Goal: Task Accomplishment & Management: Complete application form

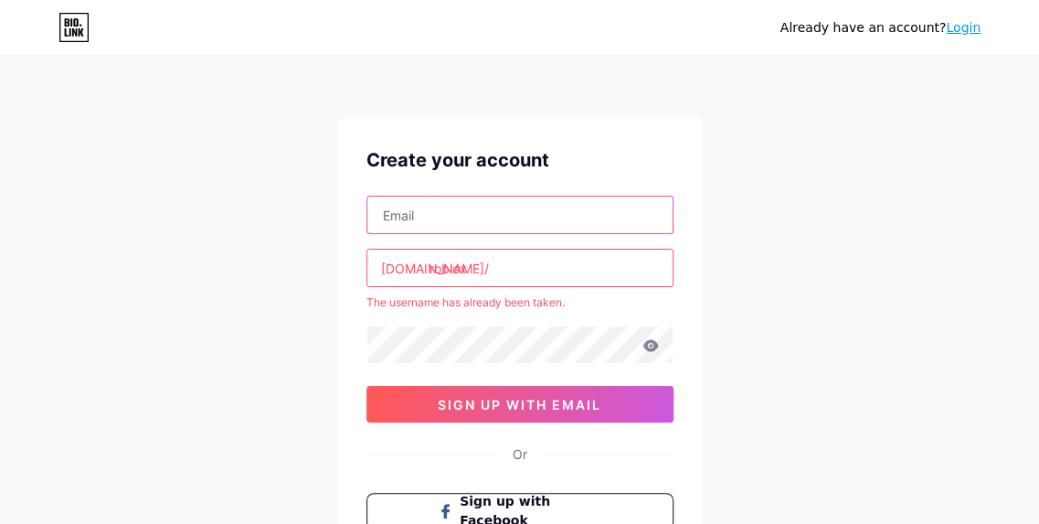
click at [436, 218] on input "text" at bounding box center [519, 214] width 305 height 37
type input "[EMAIL_ADDRESS][DOMAIN_NAME]"
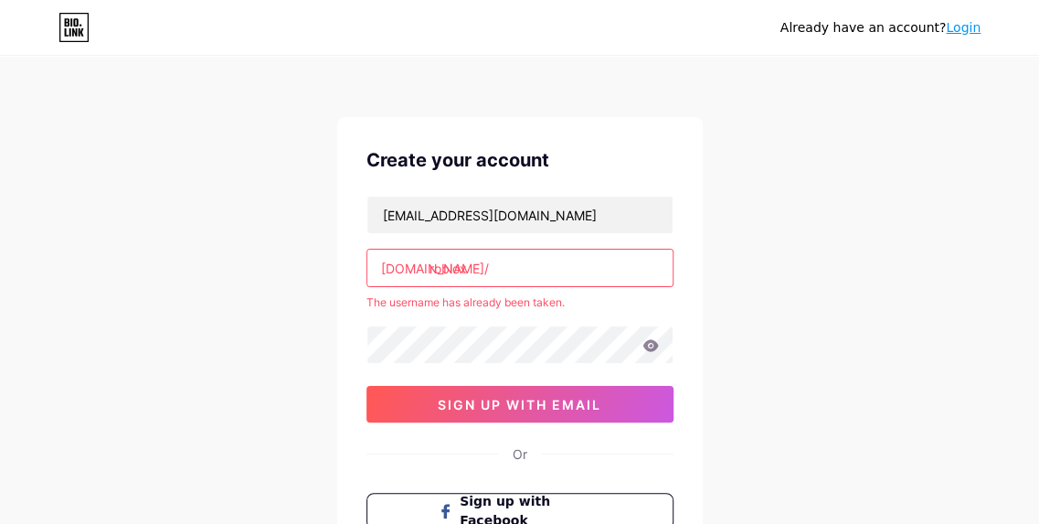
drag, startPoint x: 430, startPoint y: 280, endPoint x: 423, endPoint y: 265, distance: 17.2
click at [424, 265] on div "[DOMAIN_NAME]/" at bounding box center [435, 268] width 108 height 19
click at [423, 265] on div "[DOMAIN_NAME]/" at bounding box center [435, 268] width 108 height 19
drag, startPoint x: 423, startPoint y: 265, endPoint x: 491, endPoint y: 266, distance: 67.6
click at [490, 266] on input "roblox" at bounding box center [519, 267] width 305 height 37
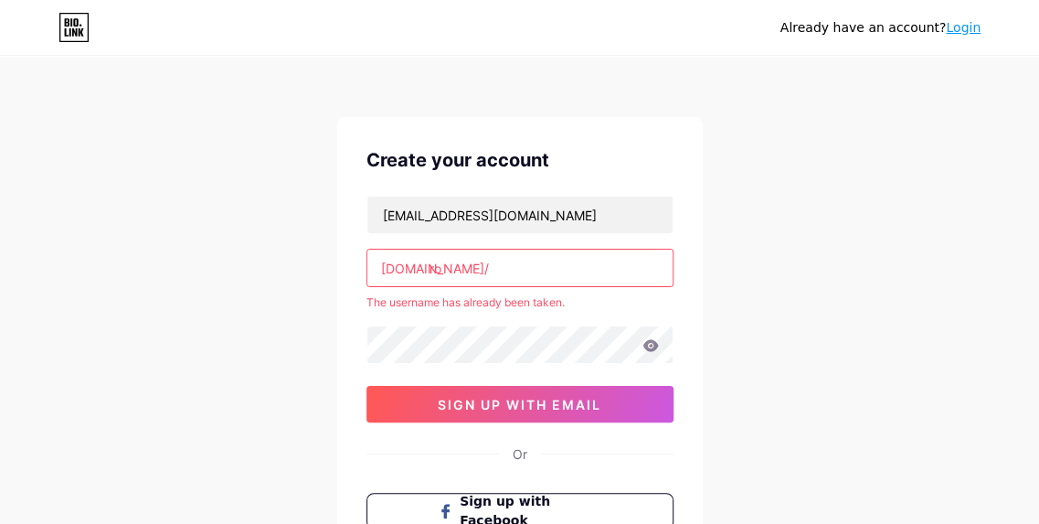
type input "r"
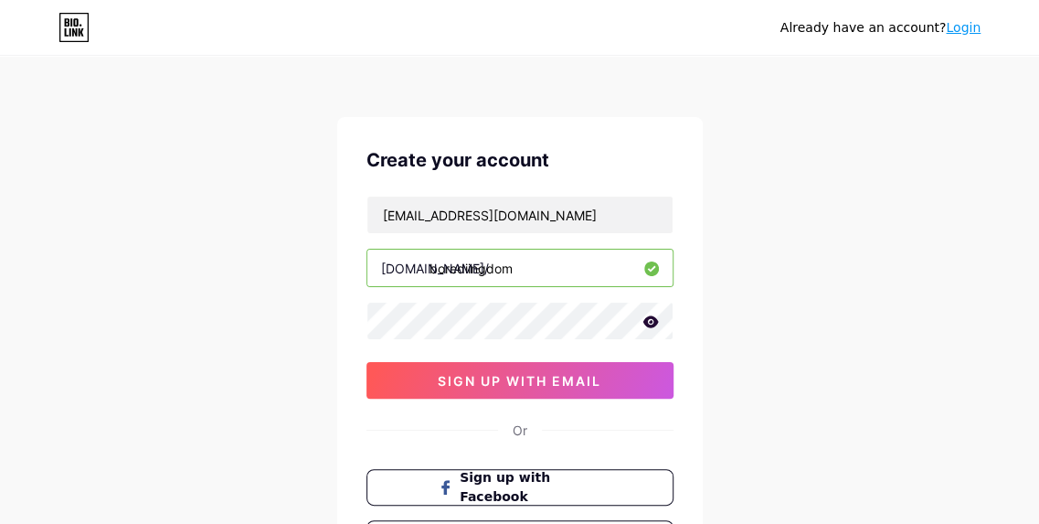
click at [524, 267] on input "borediingdom" at bounding box center [519, 267] width 305 height 37
type input "boredkingdom"
click at [647, 316] on icon at bounding box center [650, 321] width 16 height 12
click at [647, 316] on icon at bounding box center [649, 322] width 16 height 13
click at [647, 316] on icon at bounding box center [650, 321] width 16 height 12
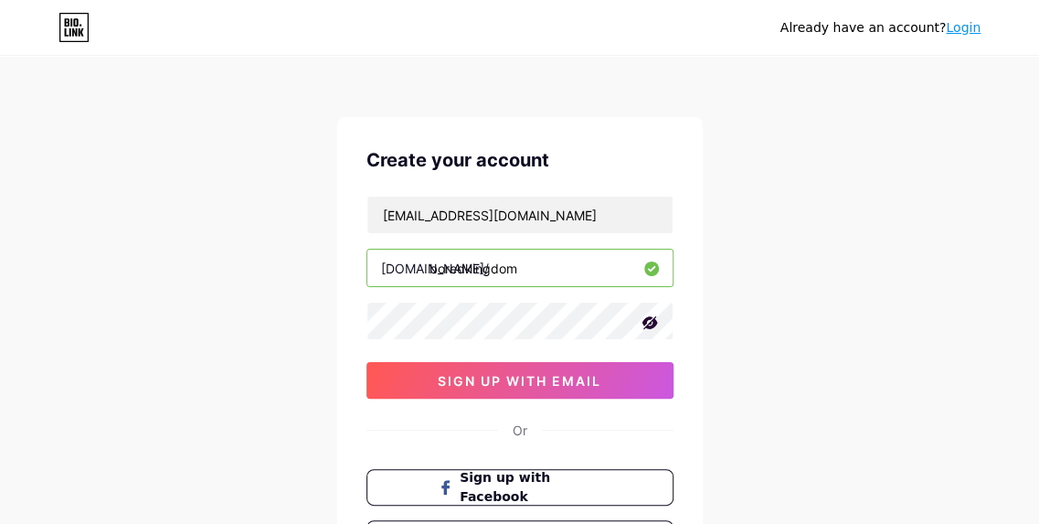
click at [647, 316] on icon at bounding box center [649, 322] width 16 height 13
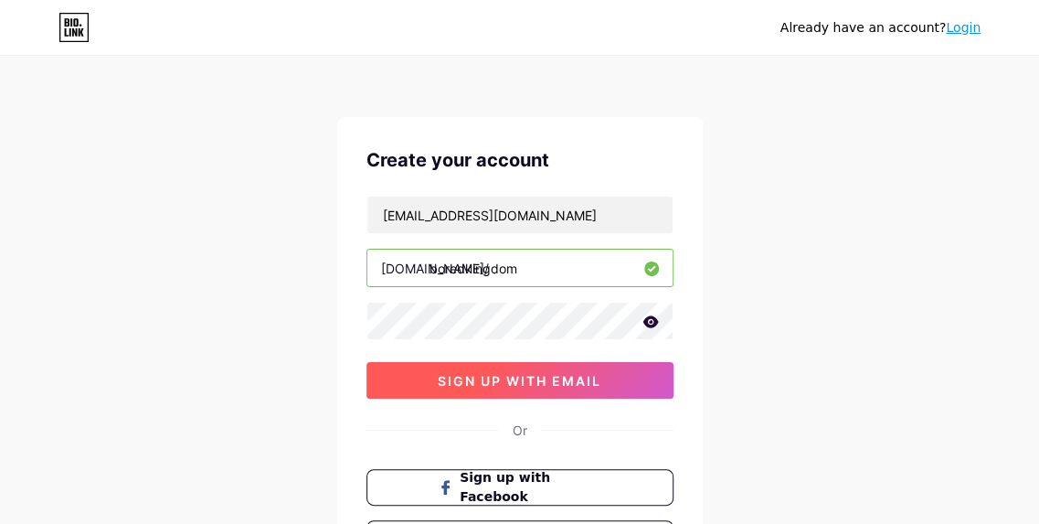
click at [528, 379] on span "sign up with email" at bounding box center [520, 381] width 164 height 16
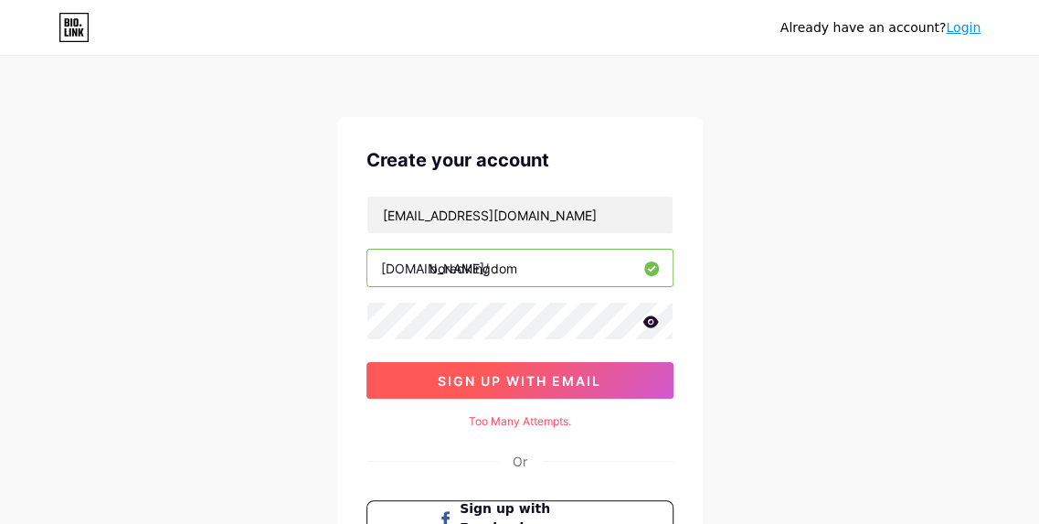
click at [435, 365] on button "sign up with email" at bounding box center [519, 380] width 307 height 37
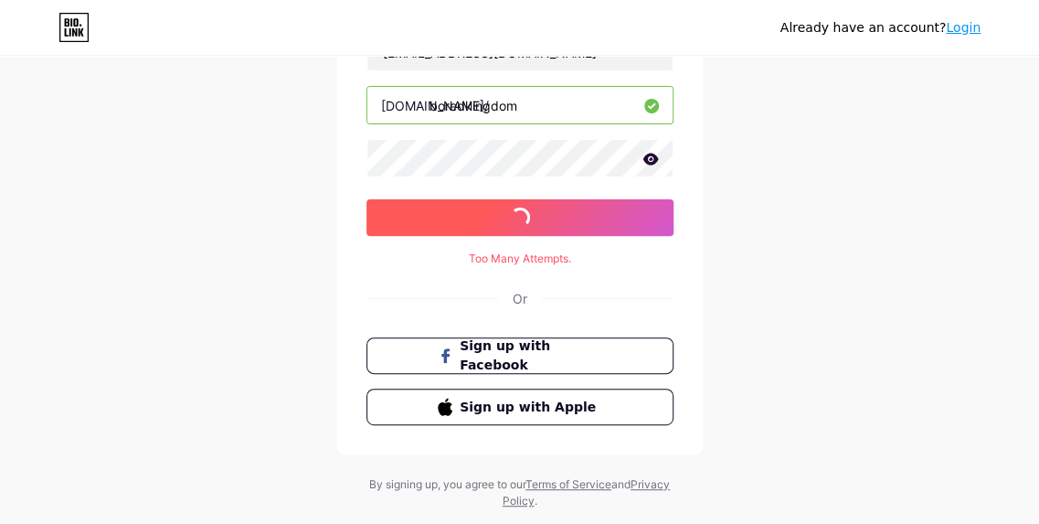
scroll to position [172, 0]
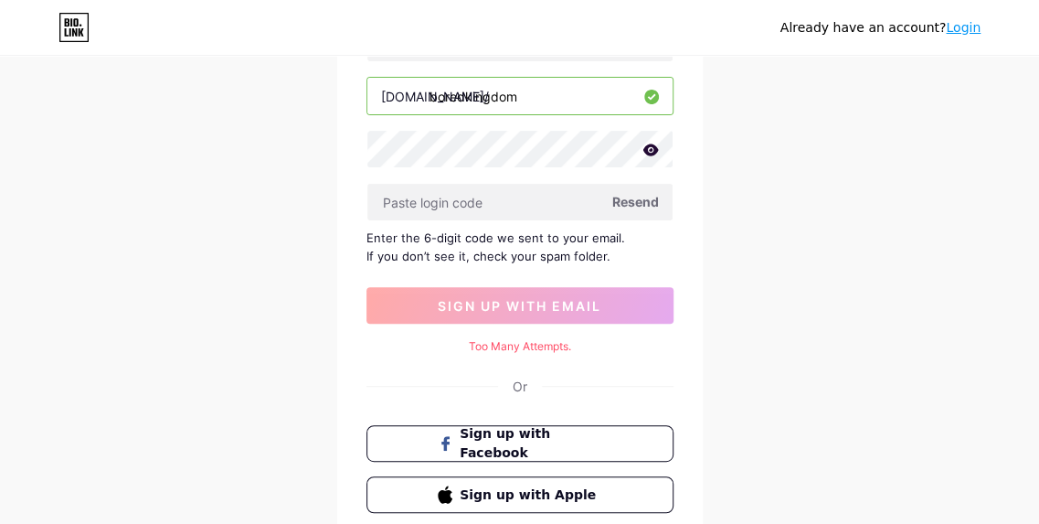
click at [217, 259] on div "Already have an account? Login Create your account funnyhollywood12@gmail.com b…" at bounding box center [519, 241] width 1039 height 827
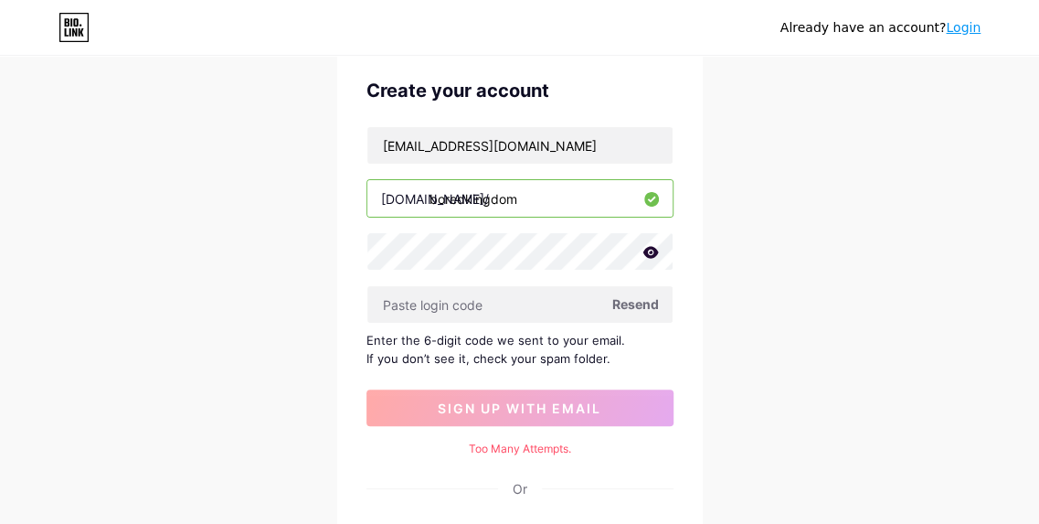
scroll to position [66, 0]
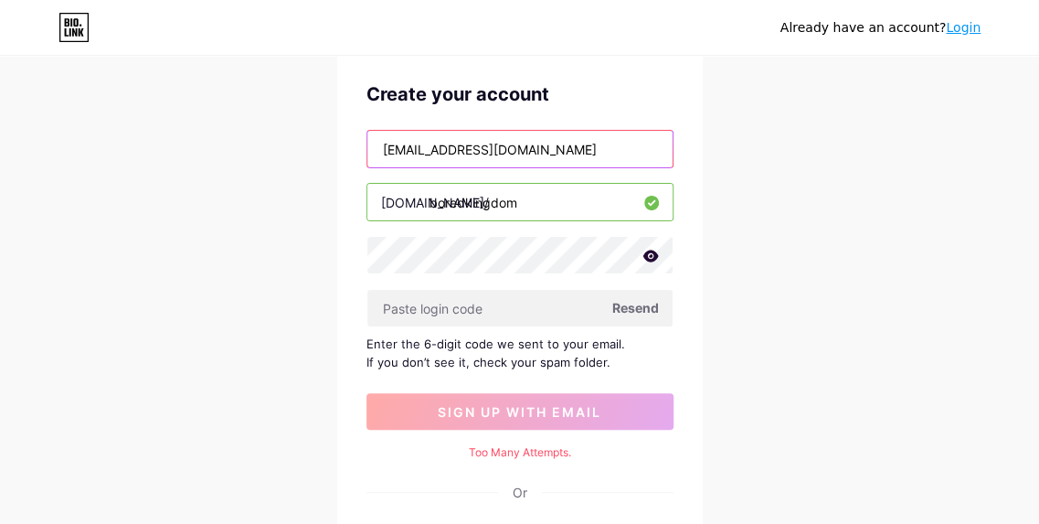
click at [588, 136] on input "funnyhollywood12@gmail.com" at bounding box center [519, 149] width 305 height 37
type input "f"
type input "009570@legacypca.com"
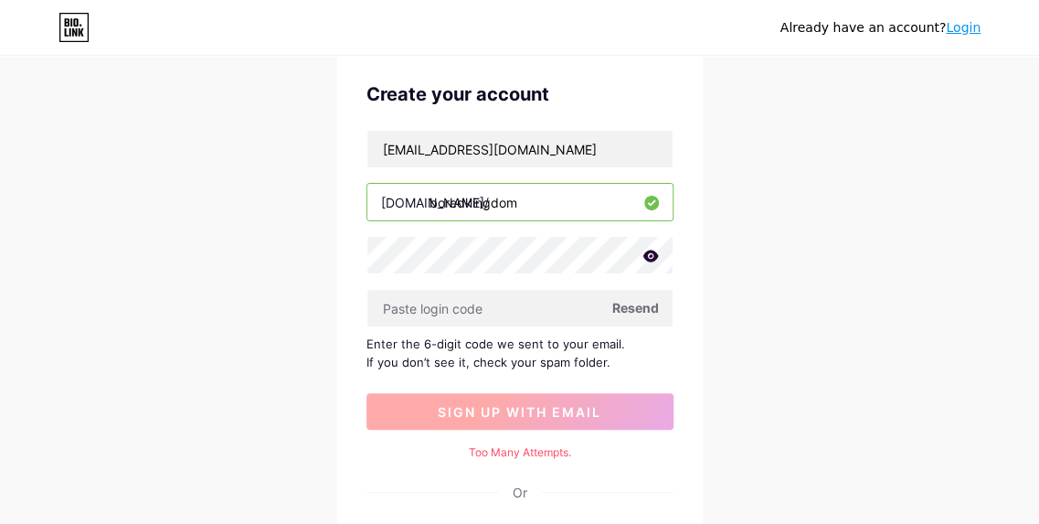
click at [541, 398] on button "sign up with email" at bounding box center [519, 411] width 307 height 37
click at [520, 410] on span "sign up with email" at bounding box center [520, 412] width 164 height 16
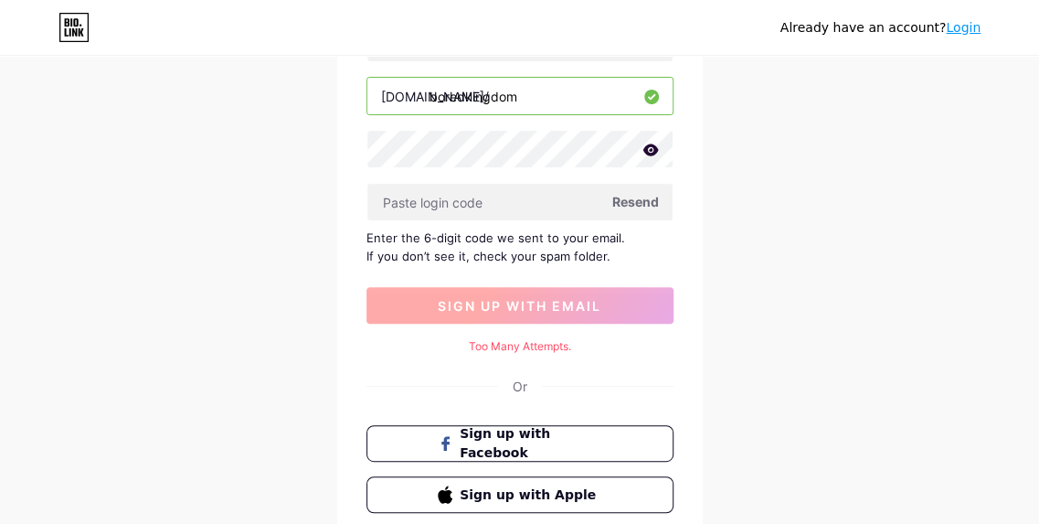
scroll to position [208, 0]
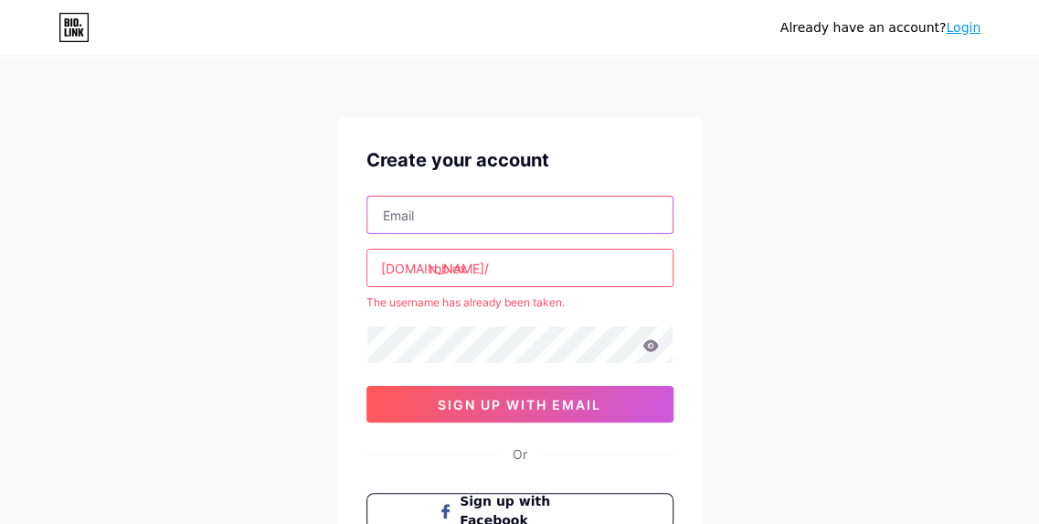
click at [424, 226] on input "text" at bounding box center [519, 214] width 305 height 37
click at [428, 206] on input "text" at bounding box center [519, 214] width 305 height 37
type input "[EMAIL_ADDRESS][DOMAIN_NAME]"
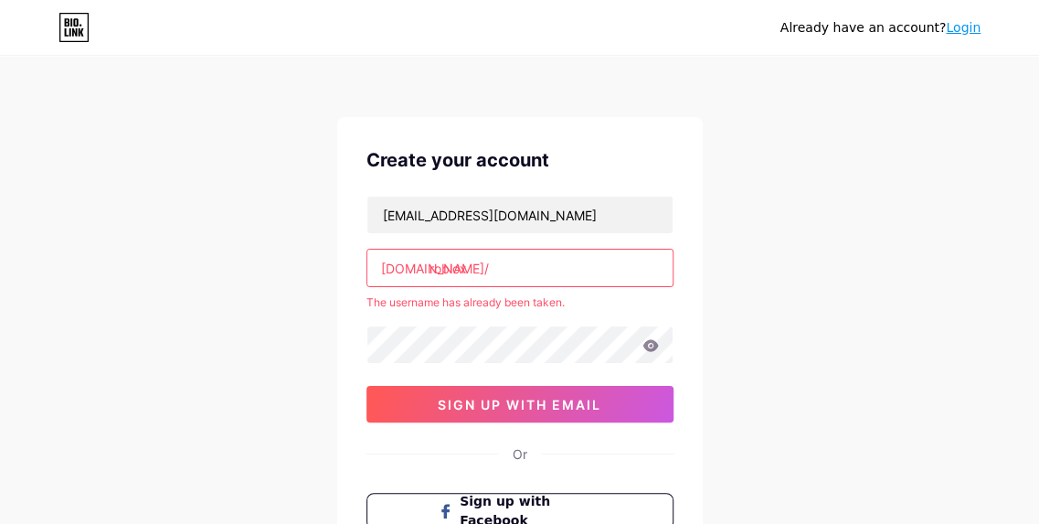
click at [493, 264] on input "roblox" at bounding box center [519, 267] width 305 height 37
type input "r"
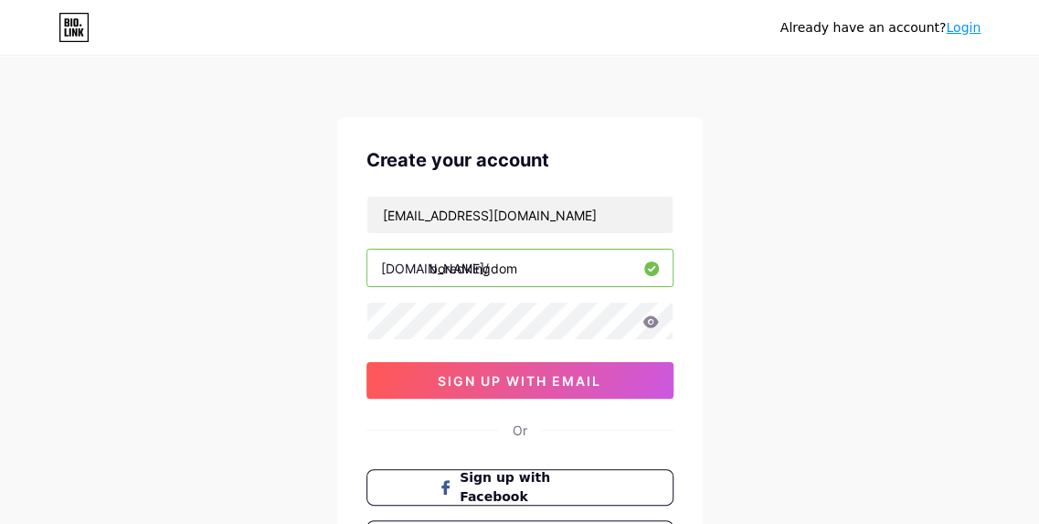
type input "boredkingdom"
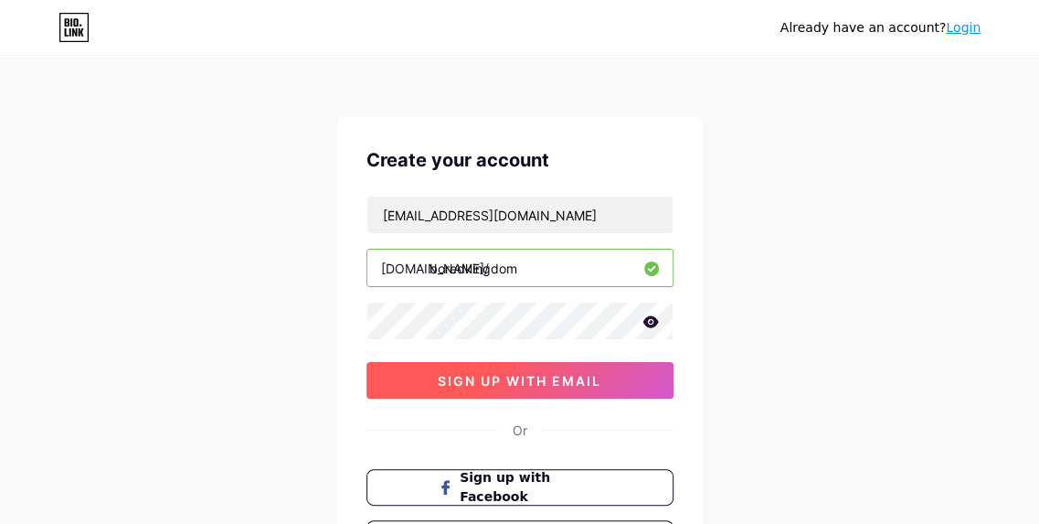
click at [476, 364] on button "sign up with email" at bounding box center [519, 380] width 307 height 37
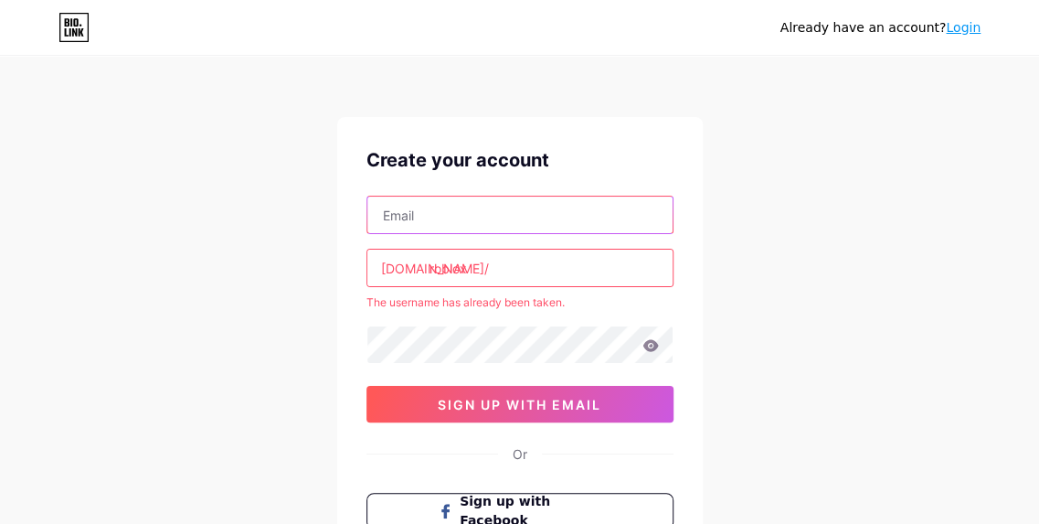
click at [418, 218] on input "text" at bounding box center [519, 214] width 305 height 37
type input "Boredom1044@outlook"
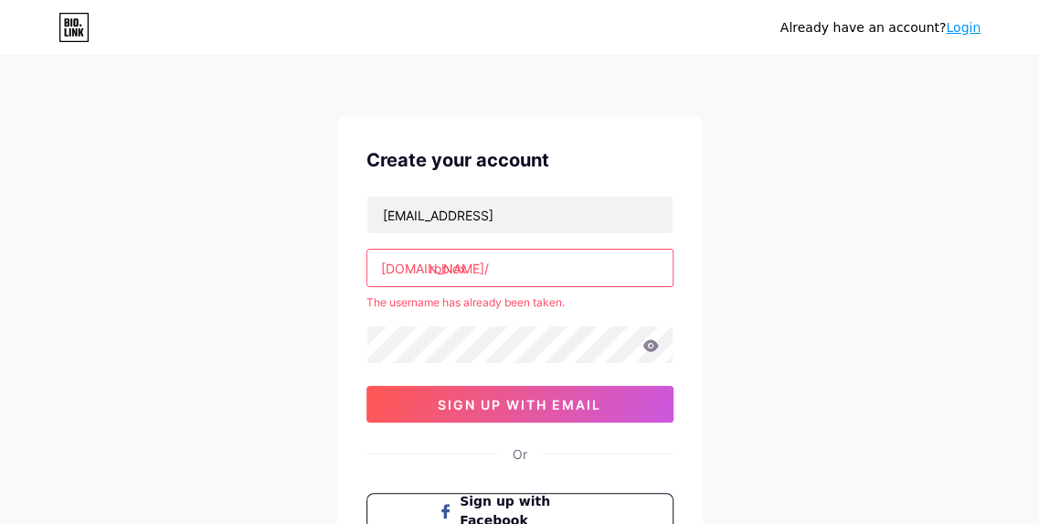
click at [484, 274] on input "roblox" at bounding box center [519, 267] width 305 height 37
type input "r"
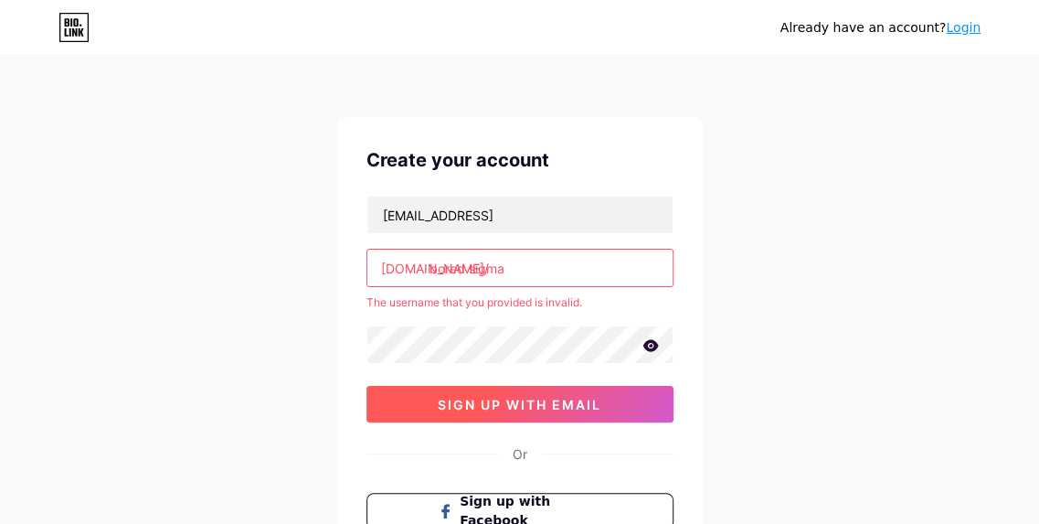
click at [499, 399] on span "sign up with email" at bounding box center [520, 405] width 164 height 16
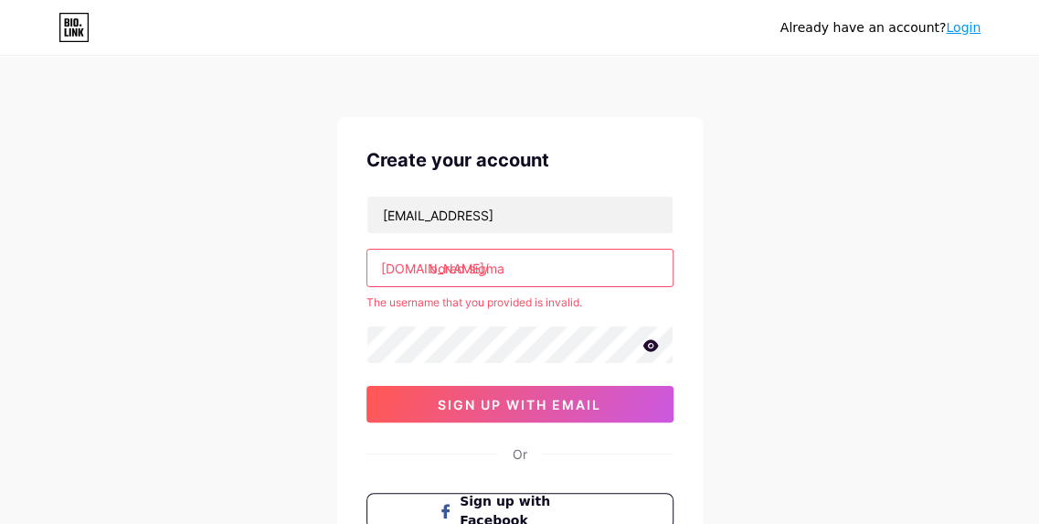
click at [479, 266] on input "bored sigma" at bounding box center [519, 267] width 305 height 37
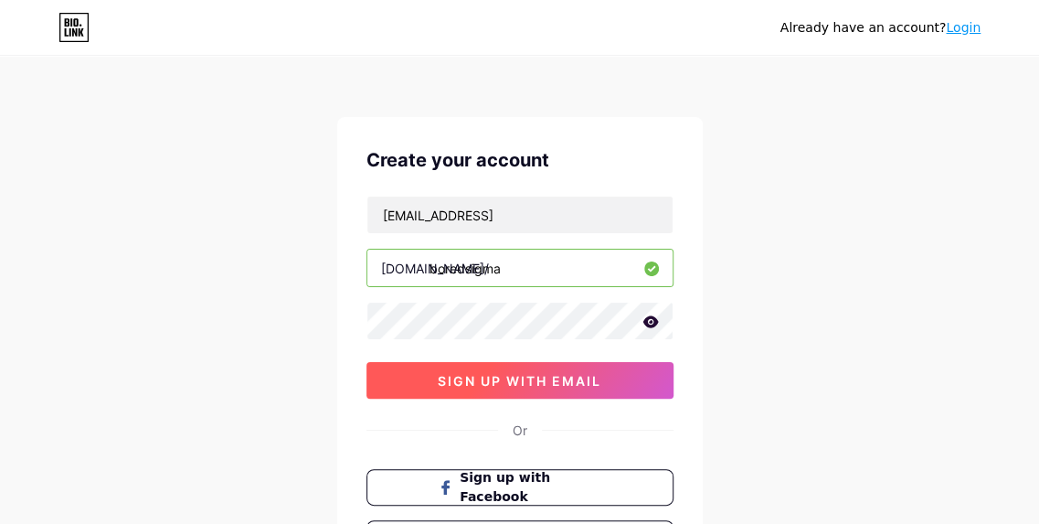
type input "boredsigma"
click at [452, 385] on span "sign up with email" at bounding box center [520, 381] width 164 height 16
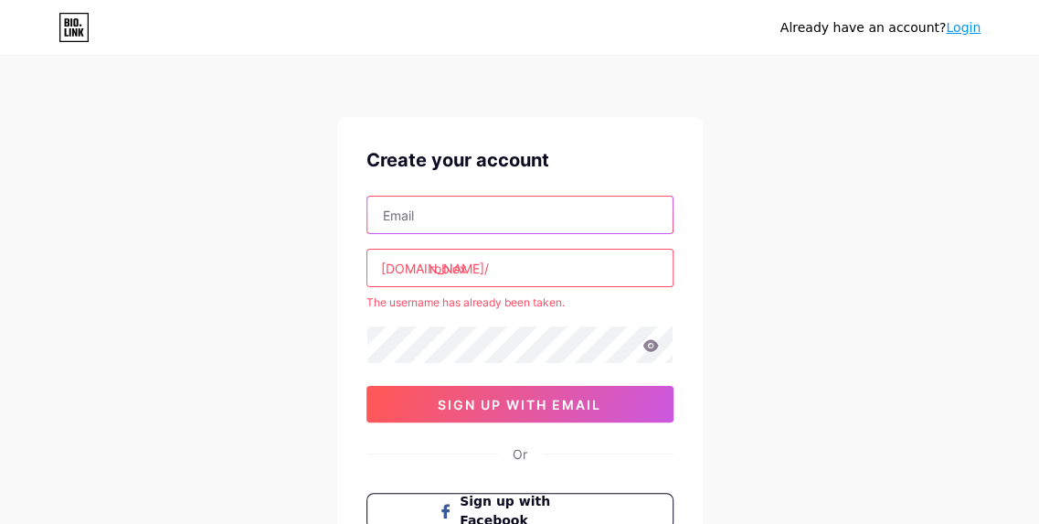
click at [515, 202] on input "text" at bounding box center [519, 214] width 305 height 37
type input "[EMAIL_ADDRESS]"
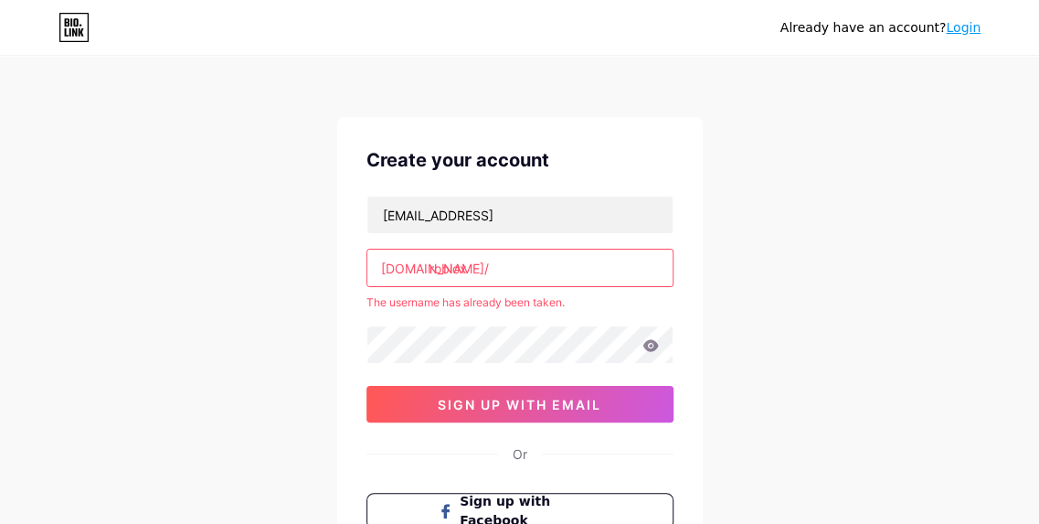
click at [512, 274] on input "roblox" at bounding box center [519, 267] width 305 height 37
type input "r"
click at [476, 262] on input "bored sigma" at bounding box center [519, 267] width 305 height 37
click at [501, 271] on input "bored sigma" at bounding box center [519, 267] width 305 height 37
type input "boredsigma"
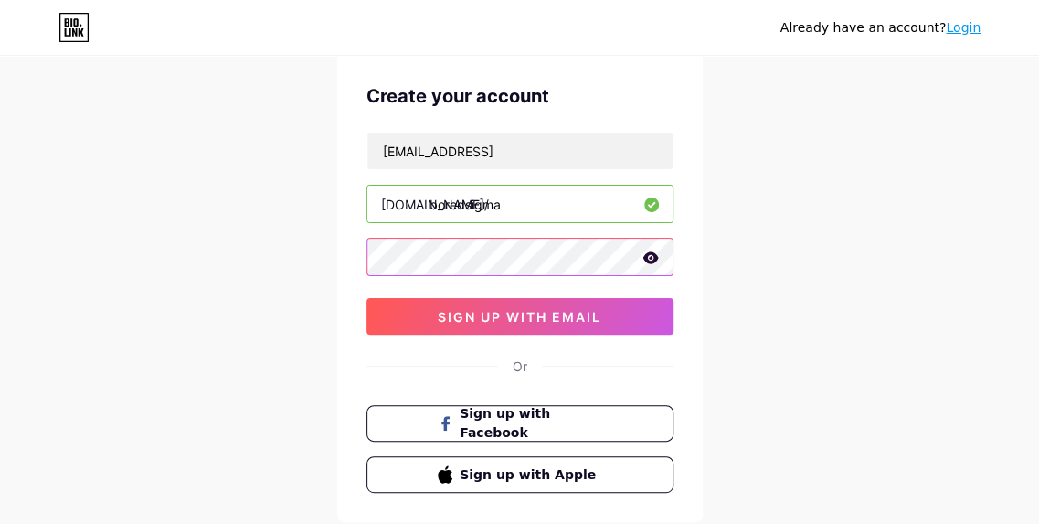
scroll to position [78, 0]
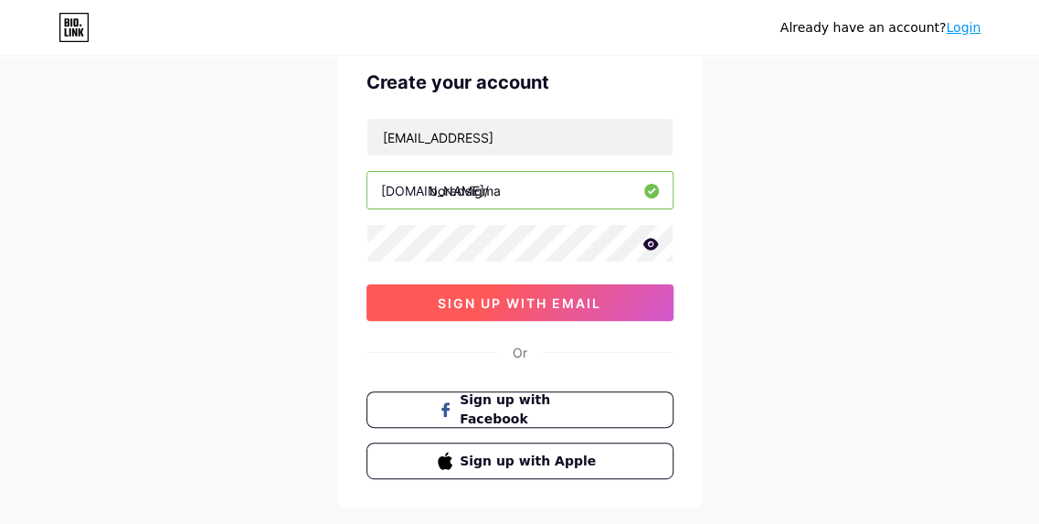
click at [492, 295] on span "sign up with email" at bounding box center [520, 303] width 164 height 16
